Goal: Transaction & Acquisition: Purchase product/service

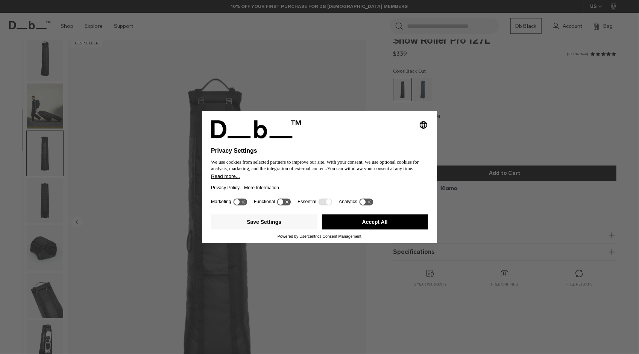
scroll to position [95, 0]
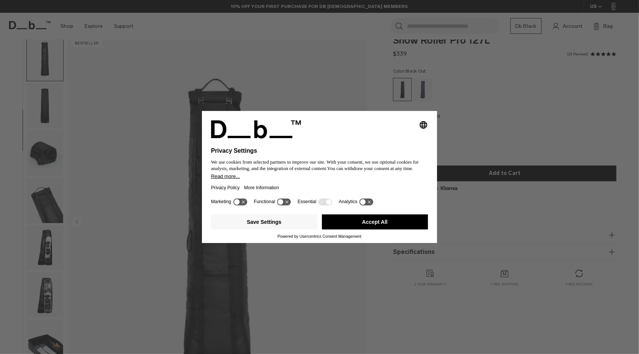
click at [350, 229] on button "Accept All" at bounding box center [375, 221] width 106 height 15
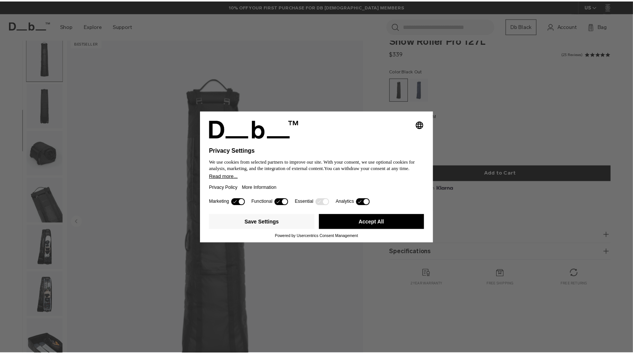
scroll to position [0, 0]
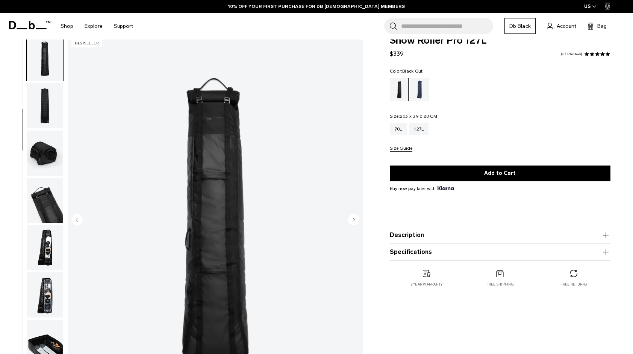
click at [49, 128] on img "button" at bounding box center [45, 105] width 36 height 45
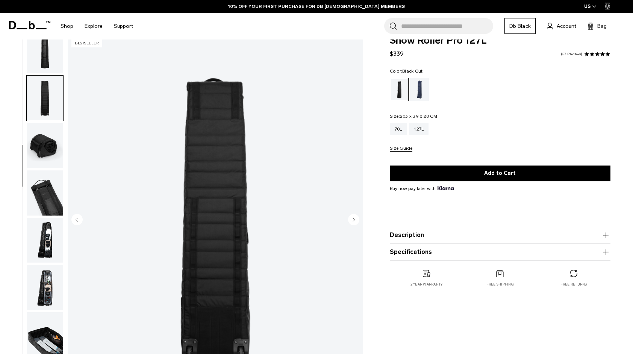
click at [46, 136] on img "button" at bounding box center [45, 145] width 36 height 45
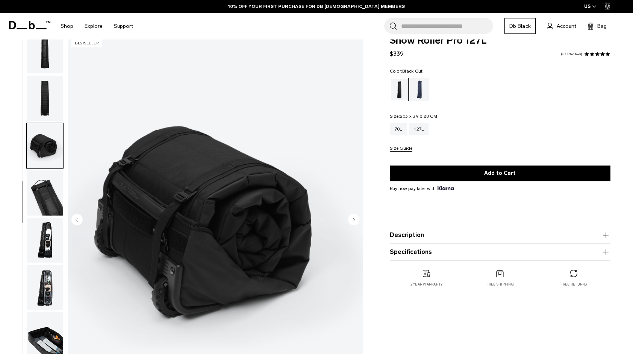
click at [45, 171] on img "button" at bounding box center [45, 192] width 36 height 45
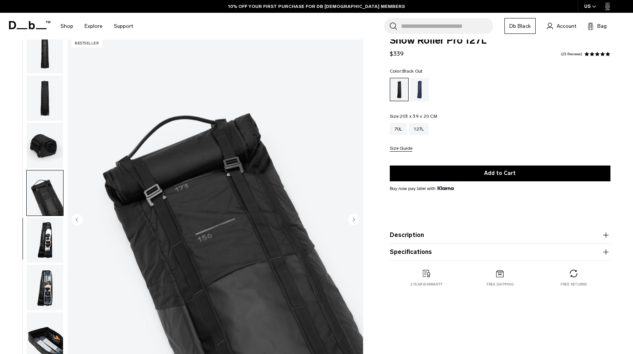
click at [42, 231] on img "button" at bounding box center [45, 240] width 36 height 45
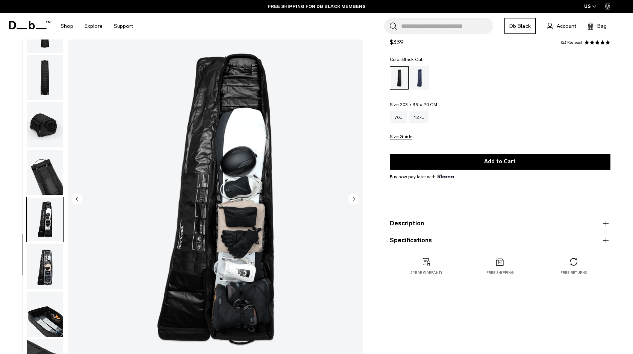
scroll to position [36, 0]
click at [50, 264] on img "button" at bounding box center [45, 266] width 36 height 45
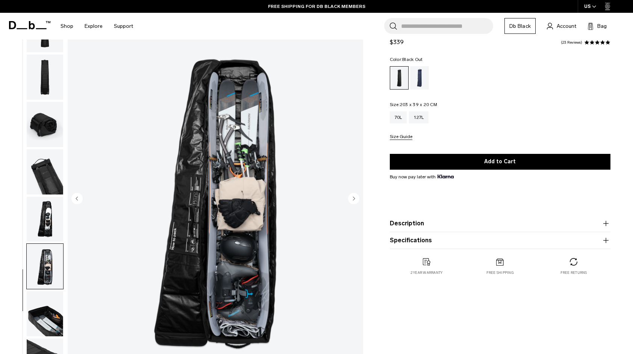
click at [48, 318] on img "button" at bounding box center [45, 313] width 36 height 45
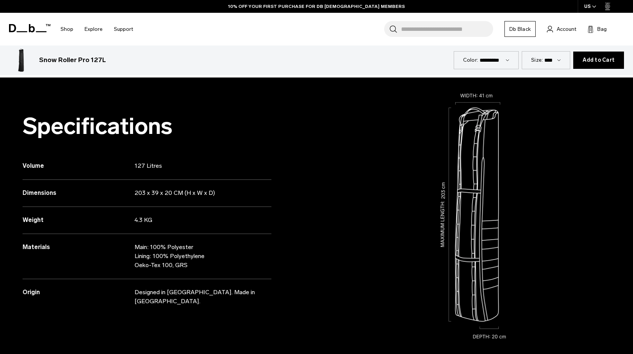
scroll to position [1012, 0]
